Goal: Information Seeking & Learning: Learn about a topic

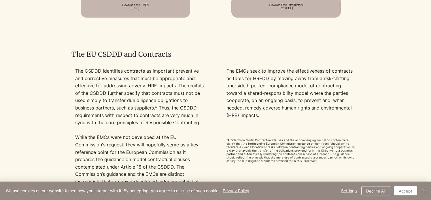
scroll to position [467, 0]
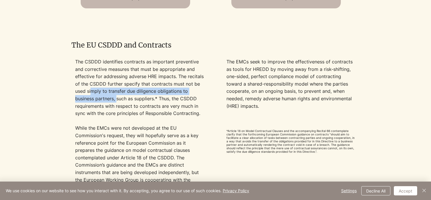
drag, startPoint x: 90, startPoint y: 91, endPoint x: 118, endPoint y: 99, distance: 28.7
click at [118, 99] on p "The CSDDD identifies contracts as important preventive and corrective measures …" at bounding box center [139, 87] width 129 height 59
drag, startPoint x: 118, startPoint y: 99, endPoint x: 114, endPoint y: 103, distance: 5.8
click at [114, 103] on p "The CSDDD identifies contracts as important preventive and corrective measures …" at bounding box center [139, 87] width 129 height 59
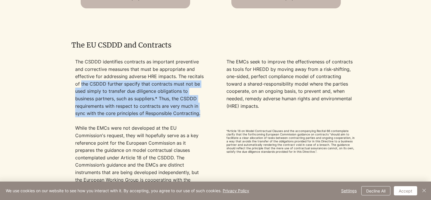
drag, startPoint x: 199, startPoint y: 116, endPoint x: 81, endPoint y: 84, distance: 122.6
click at [81, 84] on p "The CSDDD identifies contracts as important preventive and corrective measures …" at bounding box center [139, 87] width 129 height 59
drag, startPoint x: 81, startPoint y: 84, endPoint x: 92, endPoint y: 101, distance: 20.3
click at [92, 101] on p "The CSDDD identifies contracts as important preventive and corrective measures …" at bounding box center [139, 87] width 129 height 59
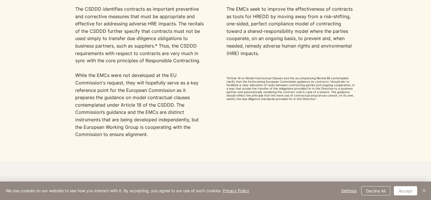
scroll to position [528, 0]
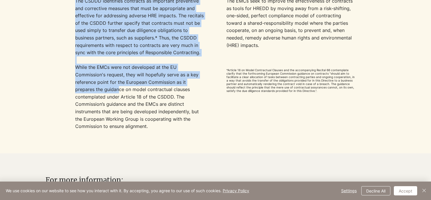
drag, startPoint x: 74, startPoint y: 68, endPoint x: 120, endPoint y: 96, distance: 53.2
click at [120, 96] on div "The CSDDD identifies contracts as important preventive and corrective measures …" at bounding box center [215, 71] width 287 height 148
click at [120, 96] on p "While the EMCs were not developed at the EU Commission's request,​ they will ho…" at bounding box center [139, 104] width 129 height 81
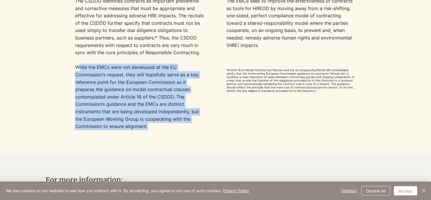
drag, startPoint x: 146, startPoint y: 125, endPoint x: 81, endPoint y: 68, distance: 86.8
click at [81, 68] on p "While the EMCs were not developed at the EU Commission's request,​ they will ho…" at bounding box center [139, 104] width 129 height 81
drag, startPoint x: 81, startPoint y: 68, endPoint x: 89, endPoint y: 76, distance: 11.0
click at [89, 76] on p "While the EMCs were not developed at the EU Commission's request,​ they will ho…" at bounding box center [139, 104] width 129 height 81
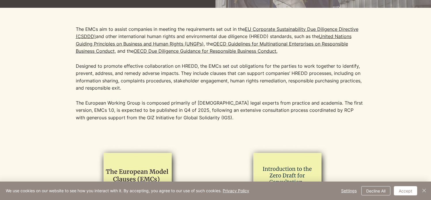
scroll to position [0, 0]
